Goal: Register for event/course

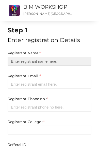
click at [59, 57] on input "text" at bounding box center [50, 61] width 84 height 9
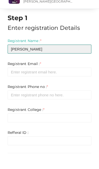
type input "[PERSON_NAME]"
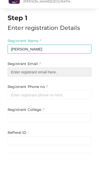
click at [14, 80] on input "email" at bounding box center [50, 84] width 84 height 9
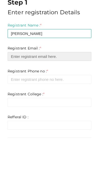
scroll to position [7, 0]
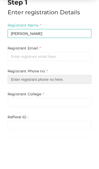
click at [59, 96] on input "number" at bounding box center [50, 100] width 84 height 9
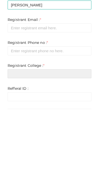
click at [67, 119] on input "text" at bounding box center [50, 123] width 84 height 9
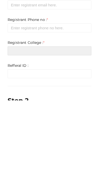
click at [25, 115] on input "text" at bounding box center [50, 119] width 84 height 9
paste input "manuanand847@gmail.com"
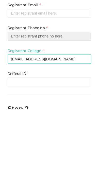
click at [20, 92] on input "number" at bounding box center [50, 96] width 84 height 9
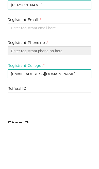
scroll to position [35, 0]
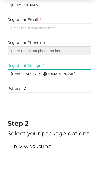
click at [64, 67] on input "number" at bounding box center [50, 71] width 84 height 9
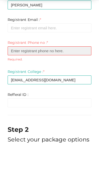
click at [61, 67] on input "number" at bounding box center [50, 71] width 84 height 9
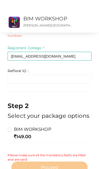
scroll to position [100, 0]
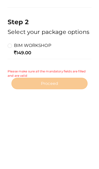
click at [11, 111] on label "BIM WORKSHOP" at bounding box center [30, 114] width 44 height 6
click at [3, 112] on input "BIM WORKSHOP" at bounding box center [3, 112] width 0 height 0
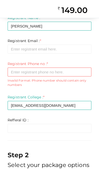
scroll to position [35, 0]
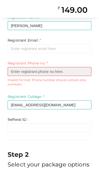
click at [15, 71] on input "number" at bounding box center [50, 71] width 84 height 9
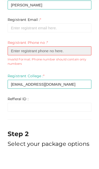
click at [44, 67] on input "number" at bounding box center [50, 71] width 84 height 9
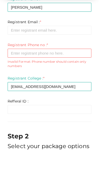
click at [62, 101] on input "manuanand847@gmail.com" at bounding box center [50, 105] width 84 height 9
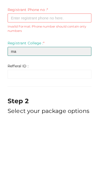
type input "m"
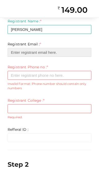
click at [19, 51] on input "email" at bounding box center [50, 52] width 84 height 9
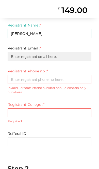
scroll to position [7, 0]
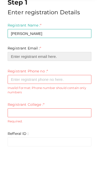
click at [24, 73] on input "email" at bounding box center [50, 77] width 84 height 9
paste input "manuanand847@gmail.com"
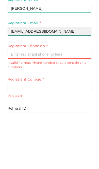
type input "manuanand847@gmail.com"
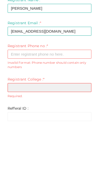
click at [21, 129] on input "text" at bounding box center [50, 133] width 84 height 9
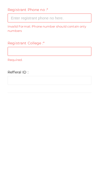
click at [8, 82] on input "number" at bounding box center [50, 86] width 84 height 9
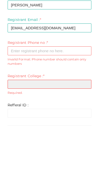
click at [27, 116] on input "text" at bounding box center [50, 120] width 84 height 9
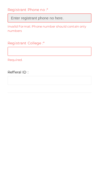
click at [22, 82] on input "number" at bounding box center [50, 86] width 84 height 9
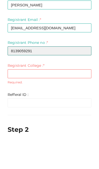
type input "8139059291"
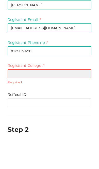
click at [23, 105] on input "text" at bounding box center [50, 109] width 84 height 9
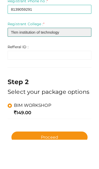
scroll to position [69, 0]
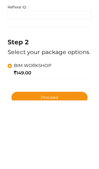
type input "Tkm institution of technology"
click at [27, 161] on button "Proceed" at bounding box center [49, 166] width 76 height 11
type input "N/A"
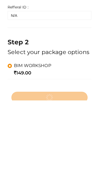
scroll to position [84, 0]
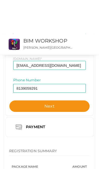
click at [63, 78] on button "Next" at bounding box center [49, 72] width 81 height 11
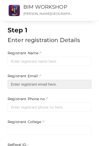
click at [76, 85] on input "email" at bounding box center [50, 84] width 84 height 9
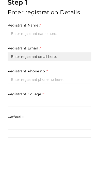
scroll to position [28, 0]
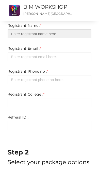
click at [18, 35] on input "text" at bounding box center [50, 33] width 84 height 9
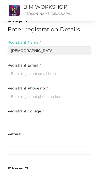
type input "Hadiya"
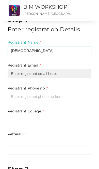
click at [21, 75] on input "email" at bounding box center [50, 73] width 84 height 9
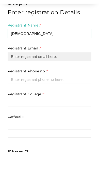
paste input "hadiyasafar040@gmail.com"
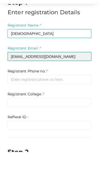
type input "hadiyasafar040@gmail.com"
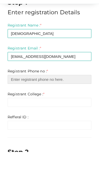
click at [21, 92] on input "number" at bounding box center [50, 96] width 84 height 9
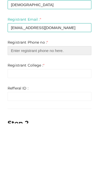
scroll to position [35, 0]
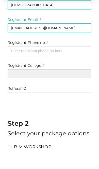
click at [29, 90] on input "text" at bounding box center [50, 94] width 84 height 9
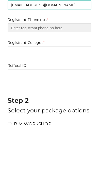
click at [21, 67] on input "number" at bounding box center [50, 71] width 84 height 9
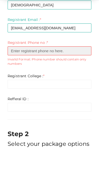
click at [18, 67] on input "number" at bounding box center [50, 71] width 84 height 9
click at [22, 67] on input "number" at bounding box center [50, 71] width 84 height 9
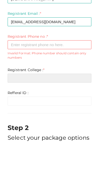
click at [24, 101] on input "text" at bounding box center [50, 105] width 84 height 9
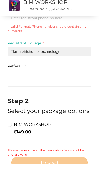
scroll to position [100, 0]
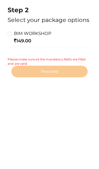
type input "Tkm institution of technology"
click at [9, 111] on label "BIM WORKSHOP" at bounding box center [30, 114] width 44 height 6
click at [3, 112] on input "BIM WORKSHOP" at bounding box center [3, 112] width 0 height 0
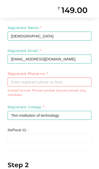
scroll to position [25, 0]
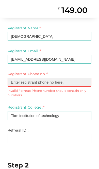
click at [8, 81] on input "number" at bounding box center [50, 82] width 84 height 9
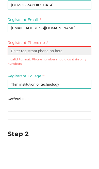
click at [37, 78] on input "number" at bounding box center [50, 82] width 84 height 9
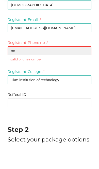
type input "8"
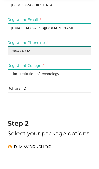
type input "7994749021"
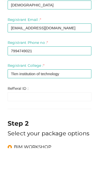
click at [10, 107] on label "Refferal ID : *" at bounding box center [18, 109] width 21 height 5
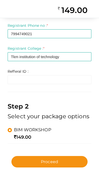
scroll to position [84, 0]
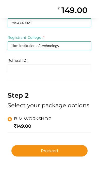
click at [54, 150] on span "Proceed" at bounding box center [49, 151] width 17 height 6
type input "N/A"
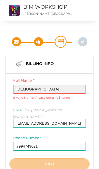
click at [63, 89] on input "[DEMOGRAPHIC_DATA]" at bounding box center [49, 89] width 73 height 9
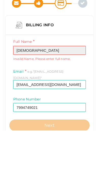
scroll to position [18, 0]
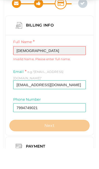
click at [39, 67] on input "[DEMOGRAPHIC_DATA]" at bounding box center [49, 71] width 73 height 9
click at [63, 67] on input "[DEMOGRAPHIC_DATA]" at bounding box center [49, 71] width 73 height 9
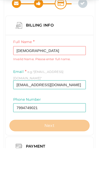
click at [94, 70] on div "Submitted Confirmation Payment Completed Billing Info Full Name Hadiya Invalid …" at bounding box center [49, 141] width 91 height 257
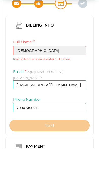
click at [59, 67] on input "[DEMOGRAPHIC_DATA]" at bounding box center [49, 71] width 73 height 9
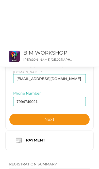
scroll to position [96, 0]
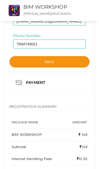
type input "[PERSON_NAME]"
click at [75, 56] on button "Next" at bounding box center [49, 61] width 81 height 11
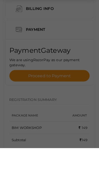
scroll to position [55, 0]
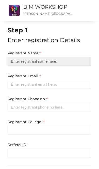
click at [23, 59] on input "text" at bounding box center [50, 61] width 84 height 9
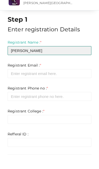
type input "Shahina shareef"
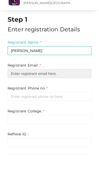
click at [14, 80] on input "email" at bounding box center [50, 84] width 84 height 9
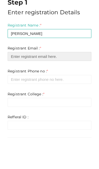
paste input "sherifashahina1@gmail.com"
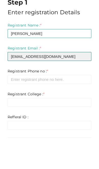
type input "sherifashahina1@gmail.com"
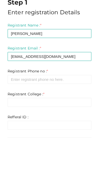
click at [21, 103] on input "number" at bounding box center [50, 107] width 84 height 9
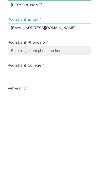
scroll to position [35, 0]
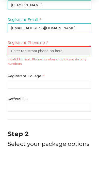
click at [17, 67] on input "number" at bounding box center [50, 71] width 84 height 9
click at [22, 67] on input "number" at bounding box center [50, 71] width 84 height 9
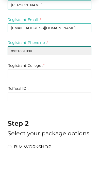
type input "8921381090"
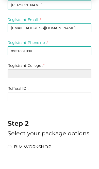
click at [19, 90] on input "text" at bounding box center [50, 94] width 84 height 9
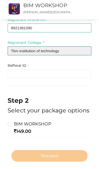
scroll to position [83, 0]
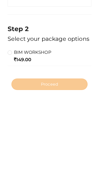
type input "Tkm institution of technology"
click at [10, 118] on label "BIM WORKSHOP" at bounding box center [30, 121] width 44 height 6
click at [3, 119] on input "BIM WORKSHOP" at bounding box center [3, 119] width 0 height 0
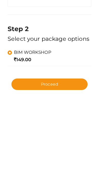
scroll to position [84, 0]
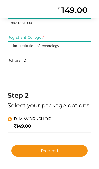
click at [59, 146] on button "Proceed" at bounding box center [49, 150] width 76 height 11
type input "N/A"
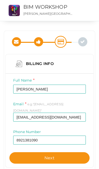
click at [68, 146] on button "Next" at bounding box center [49, 157] width 81 height 11
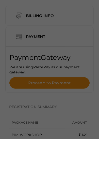
scroll to position [48, 0]
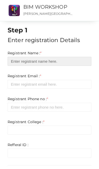
click at [21, 59] on input "text" at bounding box center [50, 61] width 84 height 9
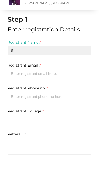
type input "S"
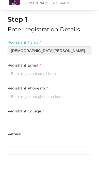
type input "Hadiya shareef"
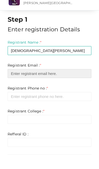
click at [21, 80] on input "email" at bounding box center [50, 84] width 84 height 9
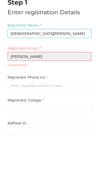
scroll to position [7, 0]
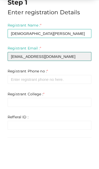
type input "muhammedrizwan2006s@gmail.com"
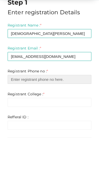
click at [17, 96] on input "number" at bounding box center [50, 100] width 84 height 9
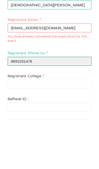
type input "8891031476"
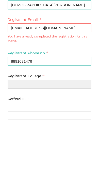
click at [16, 129] on input "text" at bounding box center [50, 133] width 84 height 9
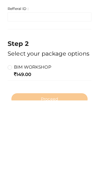
scroll to position [89, 0]
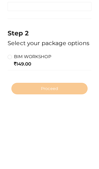
type input "Tkm institution of technology"
click at [12, 121] on label "BIM WORKSHOP" at bounding box center [30, 124] width 44 height 6
click at [3, 122] on input "BIM WORKSHOP" at bounding box center [3, 122] width 0 height 0
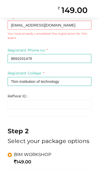
scroll to position [0, 0]
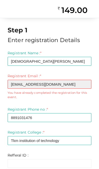
click at [85, 86] on input "muhammedrizwan2006s@gmail.com" at bounding box center [50, 84] width 84 height 9
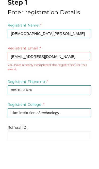
scroll to position [28, 0]
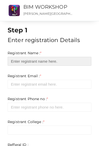
click at [66, 57] on input "text" at bounding box center [50, 61] width 84 height 9
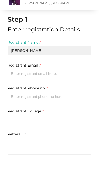
type input "[PERSON_NAME]"
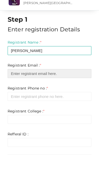
click at [65, 80] on input "email" at bounding box center [50, 84] width 84 height 9
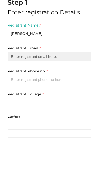
click at [29, 80] on input "email" at bounding box center [50, 84] width 84 height 9
paste input "[EMAIL_ADDRESS][DOMAIN_NAME]"
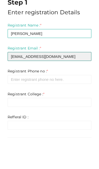
type input "[EMAIL_ADDRESS][DOMAIN_NAME]"
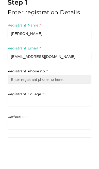
click at [38, 103] on input "number" at bounding box center [50, 107] width 84 height 9
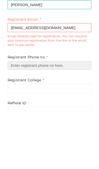
scroll to position [35, 0]
